Goal: Task Accomplishment & Management: Complete application form

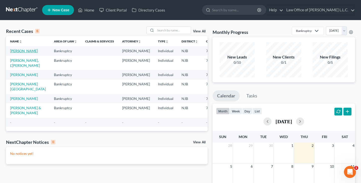
click at [20, 52] on link "[PERSON_NAME]" at bounding box center [24, 51] width 28 height 4
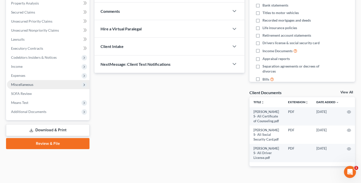
scroll to position [98, 0]
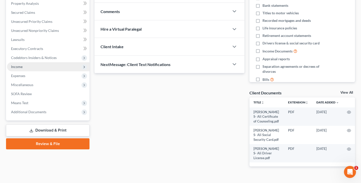
click at [31, 66] on span "Income" at bounding box center [48, 66] width 83 height 9
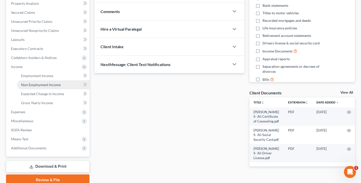
click at [54, 87] on link "Non Employment Income" at bounding box center [53, 84] width 72 height 9
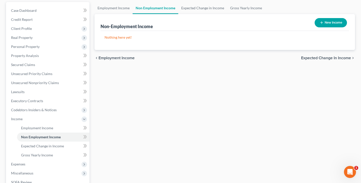
scroll to position [47, 0]
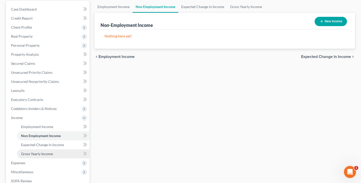
click at [59, 152] on link "Gross Yearly Income" at bounding box center [53, 153] width 72 height 9
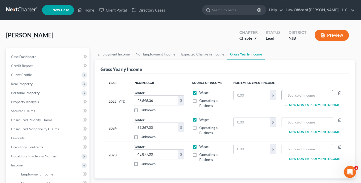
click at [305, 95] on input "text" at bounding box center [307, 95] width 46 height 10
type input "Affordable [US_STATE] Communities for Homeowners and Renters (ANCHOR) Check rec…"
click at [267, 95] on input "text" at bounding box center [252, 95] width 36 height 10
type input "450.00"
click at [305, 105] on button "New Non Employment Income" at bounding box center [312, 105] width 56 height 4
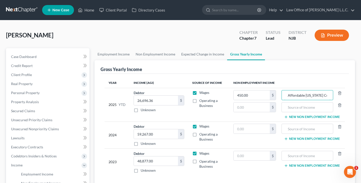
drag, startPoint x: 288, startPoint y: 96, endPoint x: 351, endPoint y: 95, distance: 63.2
click at [351, 95] on div "Gross Yearly Income Year Income (AGI) Source of Income Non Employment Income 20…" at bounding box center [225, 122] width 261 height 125
click at [316, 109] on input "text" at bounding box center [307, 107] width 46 height 10
paste input "Affordable [US_STATE] Communities for Homeowners and Renters (ANCHOR) Check rec…"
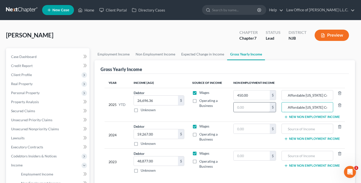
type input "Affordable [US_STATE] Communities for Homeowners and Renters (ANCHOR) Check rec…"
click at [259, 107] on input "text" at bounding box center [252, 107] width 36 height 10
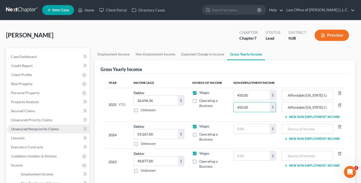
type input "450.00"
click at [42, 128] on span "Unsecured Nonpriority Claims" at bounding box center [35, 129] width 48 height 4
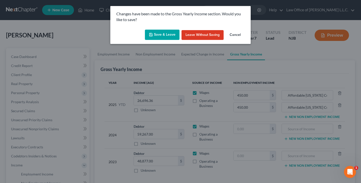
click at [160, 34] on button "Save & Leave" at bounding box center [162, 35] width 35 height 11
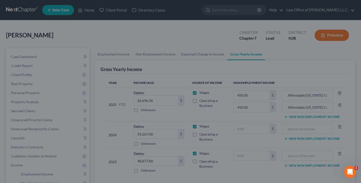
type input "Affordable [US_STATE] Communities for Homeowners and Renters (ANCHOR) Check rec…"
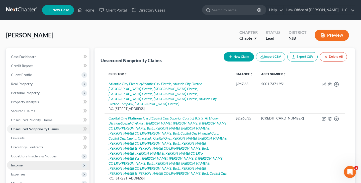
click at [27, 165] on span "Income" at bounding box center [48, 165] width 83 height 9
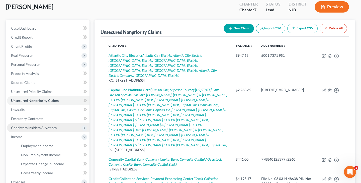
scroll to position [37, 0]
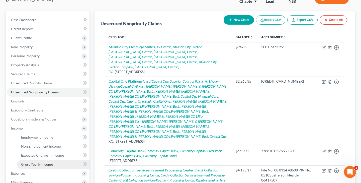
click at [44, 165] on span "Gross Yearly Income" at bounding box center [37, 164] width 32 height 4
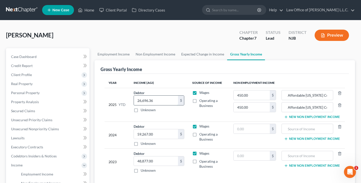
click at [164, 100] on input "26,696.36" at bounding box center [156, 101] width 44 height 10
type input "2"
type input "27,596.36"
click at [40, 128] on span "Unsecured Nonpriority Claims" at bounding box center [35, 129] width 48 height 4
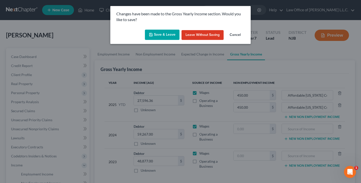
click at [161, 34] on button "Save & Leave" at bounding box center [162, 35] width 35 height 11
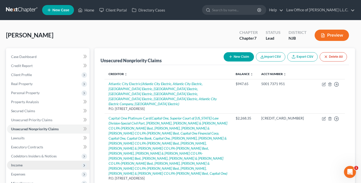
click at [28, 162] on span "Income" at bounding box center [48, 165] width 83 height 9
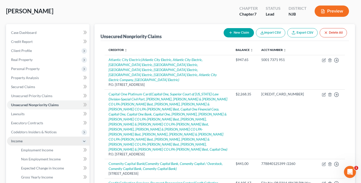
scroll to position [34, 0]
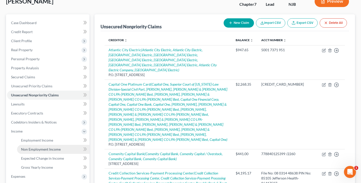
click at [42, 148] on span "Non Employment Income" at bounding box center [41, 149] width 40 height 4
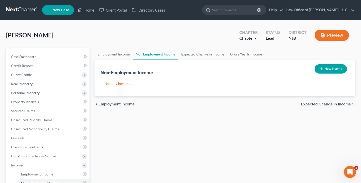
click at [330, 69] on button "New Income" at bounding box center [331, 68] width 32 height 9
select select "0"
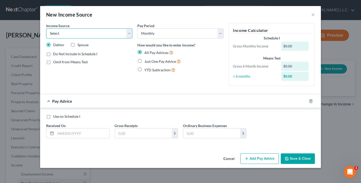
select select "5"
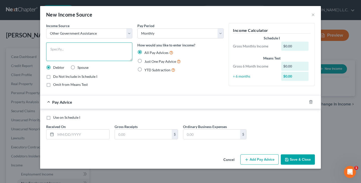
click at [95, 49] on textarea at bounding box center [89, 51] width 86 height 19
paste textarea "Affordable [US_STATE] Communities for Homeowners and Renters (ANCHOR) Check rec…"
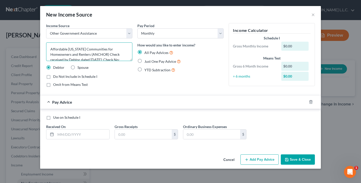
scroll to position [11, 0]
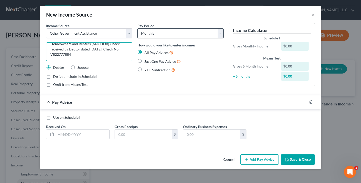
type textarea "Affordable [US_STATE] Communities for Homeowners and Renters (ANCHOR) Check rec…"
click at [229, 160] on button "Cancel" at bounding box center [228, 160] width 19 height 10
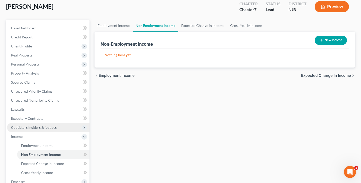
scroll to position [30, 0]
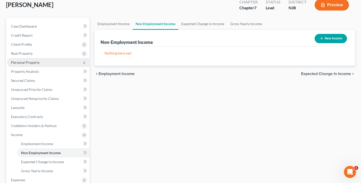
click at [28, 63] on span "Personal Property" at bounding box center [25, 62] width 29 height 4
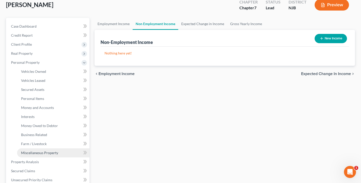
click at [53, 153] on span "Miscellaneous Property" at bounding box center [39, 153] width 37 height 4
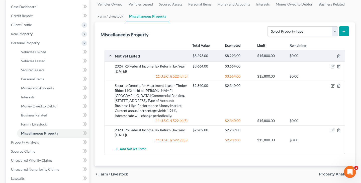
scroll to position [49, 0]
select select "not_yet_listed"
click at [137, 148] on span "Add Not Yet Listed" at bounding box center [133, 150] width 27 height 4
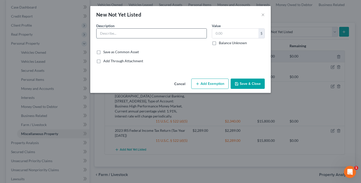
click at [114, 36] on input "text" at bounding box center [152, 34] width 110 height 10
paste input "Affordable [US_STATE] Communities for Homeowners and Renters (ANCHOR) Check rec…"
type input "Affordable [US_STATE] Communities for Homeowners and Renters (ANCHOR) Check rec…"
click at [225, 37] on input "text" at bounding box center [235, 34] width 46 height 10
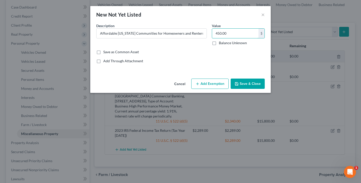
type input "450.00"
click at [217, 84] on button "Add Exemption" at bounding box center [209, 84] width 37 height 11
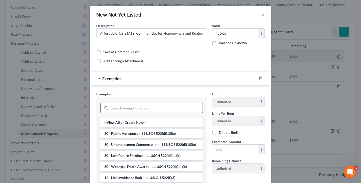
click at [154, 105] on input "search" at bounding box center [156, 108] width 93 height 10
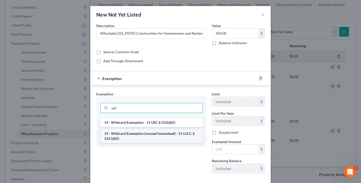
type input "wil"
click at [150, 133] on li "14 - Wildcard Exemption (unused homestead) - 11 U.S.C. § 522 (d)(5)" at bounding box center [151, 136] width 103 height 14
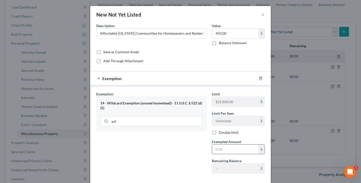
click at [231, 151] on input "text" at bounding box center [235, 149] width 46 height 10
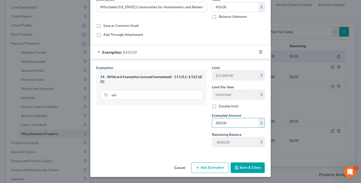
scroll to position [26, 0]
type input "450.00"
click at [250, 166] on button "Save & Close" at bounding box center [248, 167] width 34 height 11
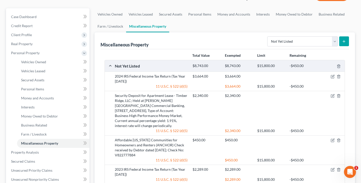
scroll to position [37, 0]
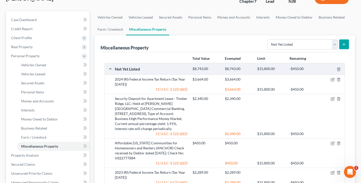
click at [342, 45] on button "submit" at bounding box center [344, 44] width 10 height 10
click at [344, 44] on line "submit" at bounding box center [344, 44] width 0 height 2
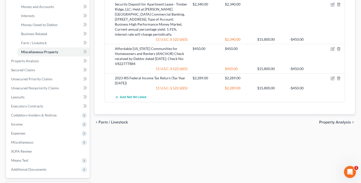
scroll to position [125, 0]
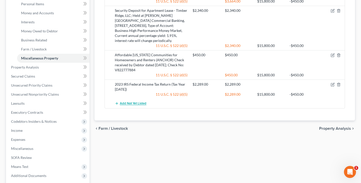
click at [142, 104] on span "Add Not Yet Listed" at bounding box center [133, 104] width 27 height 4
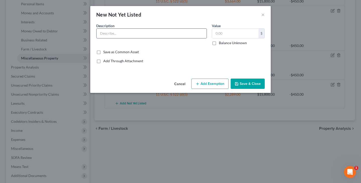
click at [154, 35] on input "text" at bounding box center [152, 34] width 110 height 10
paste input "Affordable [US_STATE] Communities for Homeowners and Renters (ANCHOR) Check rec…"
type input "Affordable [US_STATE] Communities for Homeowners and Renters (ANCHOR) Check rec…"
click at [224, 33] on input "text" at bounding box center [235, 34] width 46 height 10
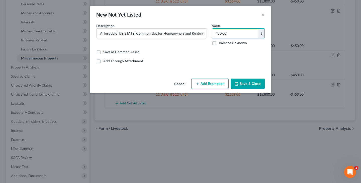
type input "450.00"
click at [248, 81] on button "Save & Close" at bounding box center [248, 84] width 34 height 11
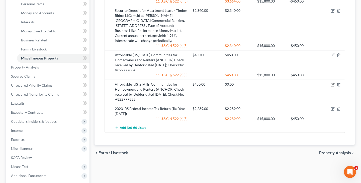
click at [333, 85] on icon "button" at bounding box center [333, 84] width 2 height 2
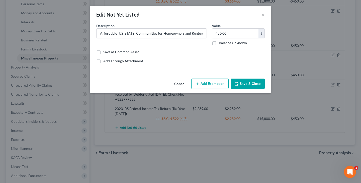
click at [208, 84] on button "Add Exemption" at bounding box center [209, 84] width 37 height 11
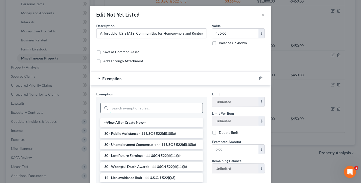
click at [138, 108] on input "search" at bounding box center [156, 108] width 93 height 10
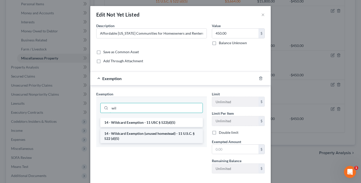
type input "wil"
click at [136, 134] on li "14 - Wildcard Exemption (unused homestead) - 11 U.S.C. § 522 (d)(5)" at bounding box center [151, 136] width 103 height 14
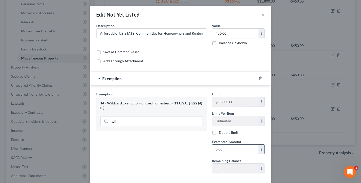
click at [230, 148] on input "text" at bounding box center [235, 149] width 46 height 10
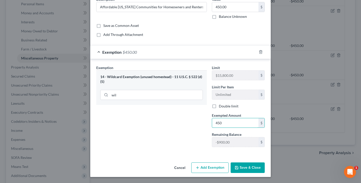
scroll to position [26, 0]
type input "450"
click at [246, 167] on button "Save & Close" at bounding box center [248, 167] width 34 height 11
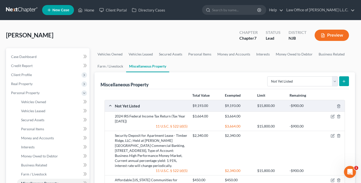
scroll to position [0, 0]
click at [41, 137] on span "Money and Accounts" at bounding box center [37, 138] width 33 height 4
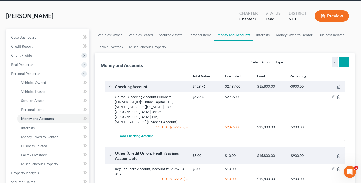
scroll to position [24, 0]
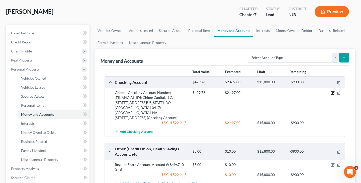
click at [332, 93] on icon "button" at bounding box center [333, 92] width 2 height 2
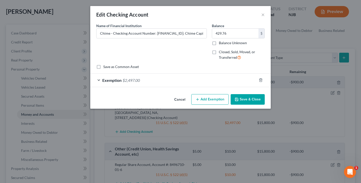
click at [137, 80] on span "$2,497.00" at bounding box center [131, 80] width 17 height 5
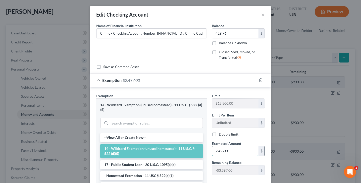
click at [240, 152] on input "2,497.00" at bounding box center [235, 151] width 46 height 10
type input "2"
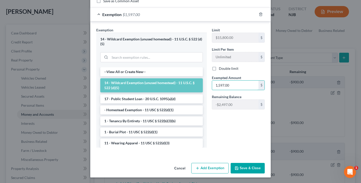
scroll to position [65, 0]
type input "1,597.00"
click at [251, 169] on button "Save & Close" at bounding box center [248, 168] width 34 height 11
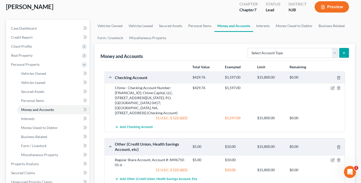
scroll to position [27, 0]
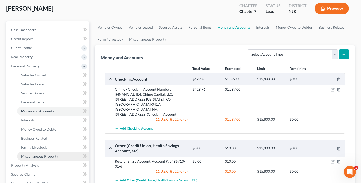
click at [39, 155] on span "Miscellaneous Property" at bounding box center [39, 156] width 37 height 4
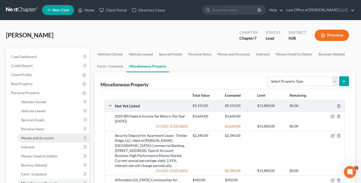
click at [36, 137] on span "Money and Accounts" at bounding box center [37, 138] width 33 height 4
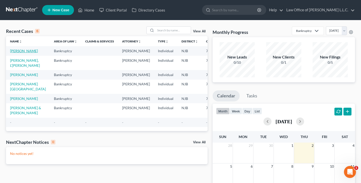
click at [22, 52] on link "[PERSON_NAME]" at bounding box center [24, 51] width 28 height 4
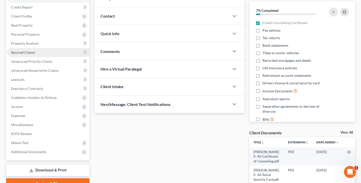
scroll to position [61, 0]
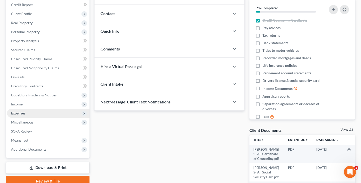
click at [26, 113] on span "Expenses" at bounding box center [48, 113] width 83 height 9
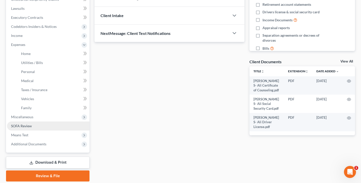
scroll to position [131, 0]
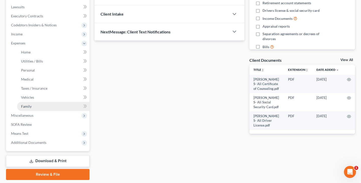
click at [40, 104] on link "Family" at bounding box center [53, 106] width 72 height 9
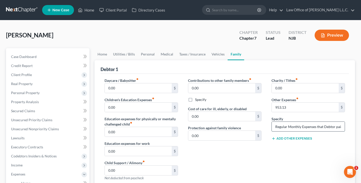
click at [309, 126] on input "Regular Monthly Expenses that Debtor paid to Pamela McDaniels for Teen-Sitting …" at bounding box center [308, 127] width 73 height 10
click at [340, 127] on input "Regular Monthly Expenses that Debtor paid to Pamela McDaniels for Teen-Sitting …" at bounding box center [308, 127] width 73 height 10
click at [325, 127] on input "Regular Monthly Expenses that Debtor paid to Pamela McDaniels for Teen-Sitting …" at bounding box center [308, 127] width 73 height 10
click at [288, 128] on input "Debtor paid to Pamela McDaniels for Teen-Sitting Services (past 6 months): 9/17…" at bounding box center [308, 127] width 73 height 10
click at [338, 127] on input "Debtor regularly paid Pamela (distant relative) for Teen-Sitting Services (past…" at bounding box center [308, 127] width 73 height 10
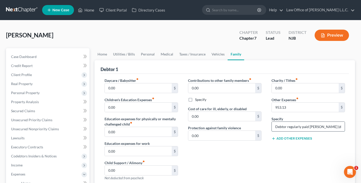
click at [307, 127] on input "Debtor regularly paid Pamela (distant relative) for Teen-Sitting Services (past…" at bounding box center [308, 127] width 73 height 10
type input "Debtor regularly paid Pamela (distant relative) for Teen-Sitting Services (as s…"
